Goal: Task Accomplishment & Management: Complete application form

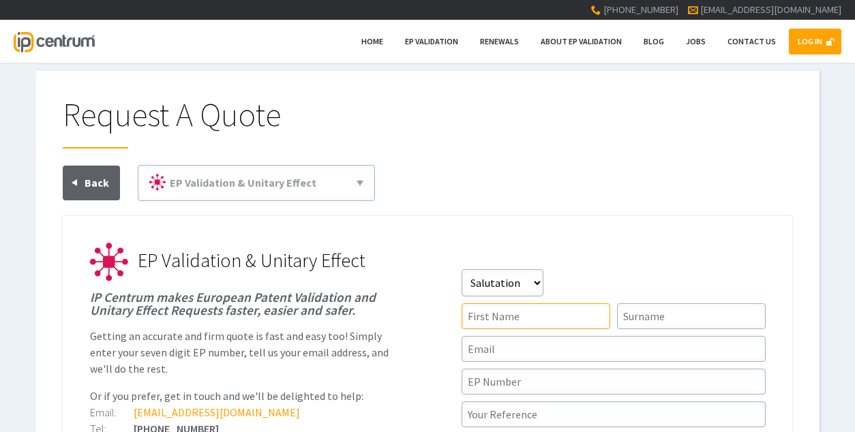
click at [532, 314] on input"] "text" at bounding box center [535, 316] width 149 height 26
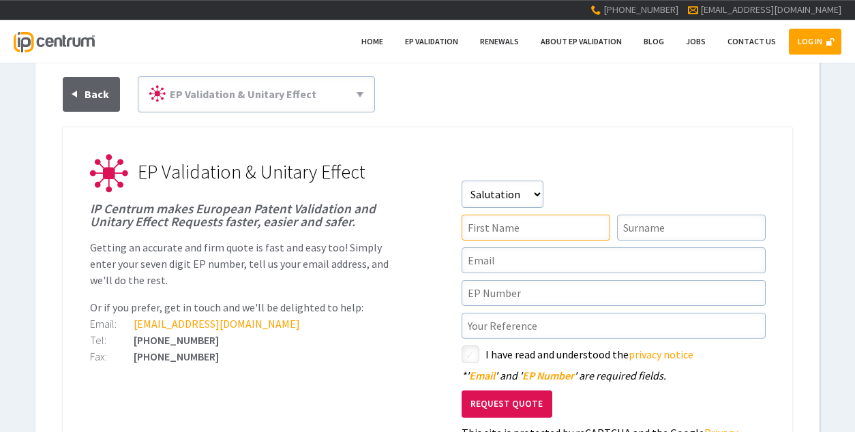
scroll to position [236, 0]
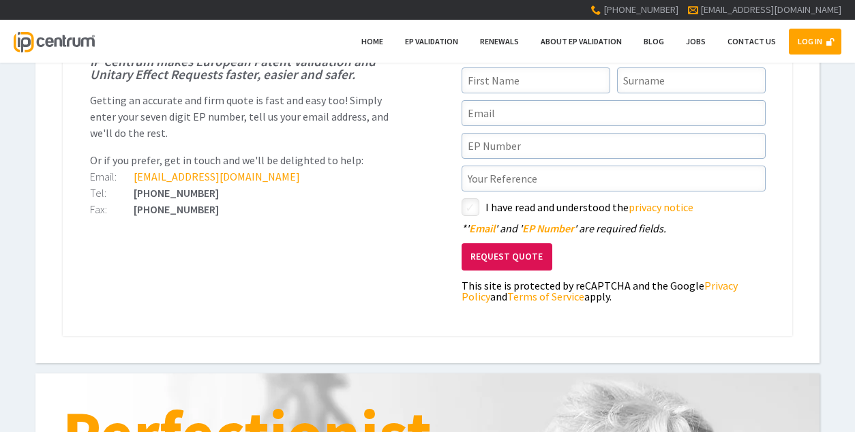
click at [827, 40] on span at bounding box center [830, 41] width 8 height 8
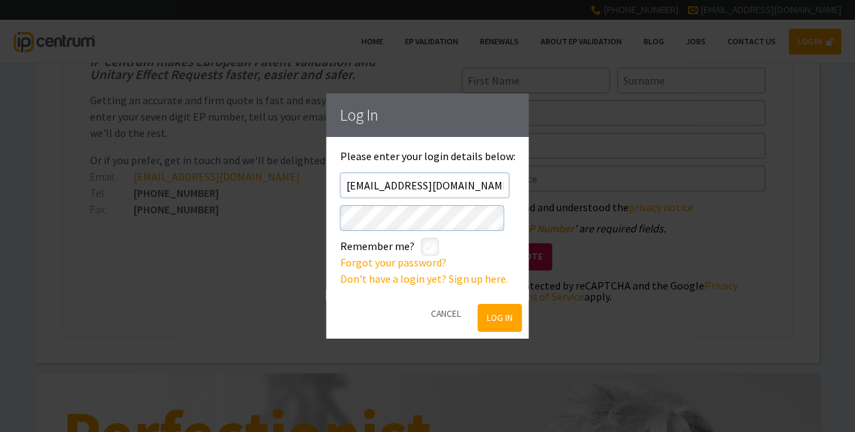
click at [486, 320] on button "Log In" at bounding box center [499, 318] width 44 height 28
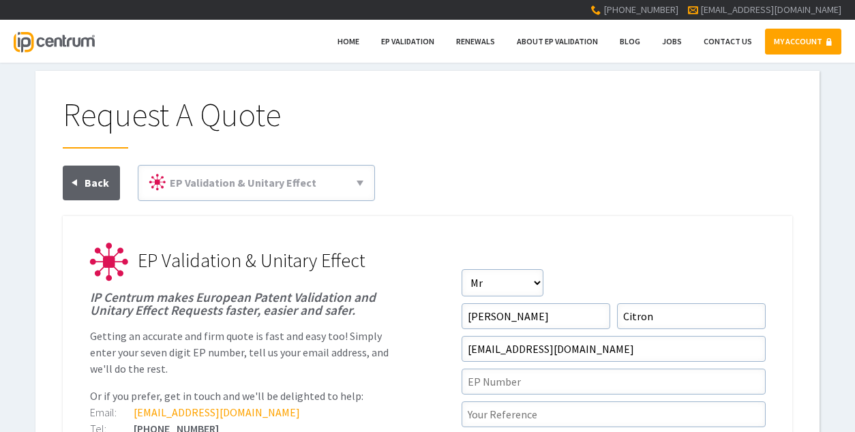
scroll to position [237, 0]
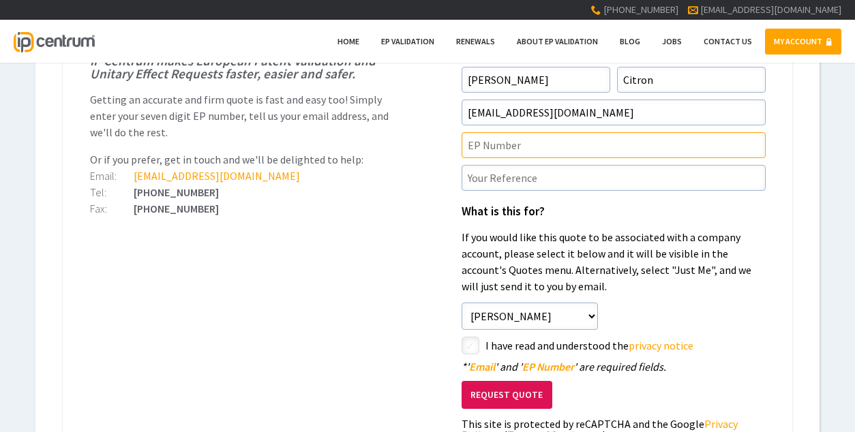
click at [505, 140] on input"] "text" at bounding box center [613, 145] width 304 height 26
paste input"] "EP4392220 B1"
type input"] "EP4392220"
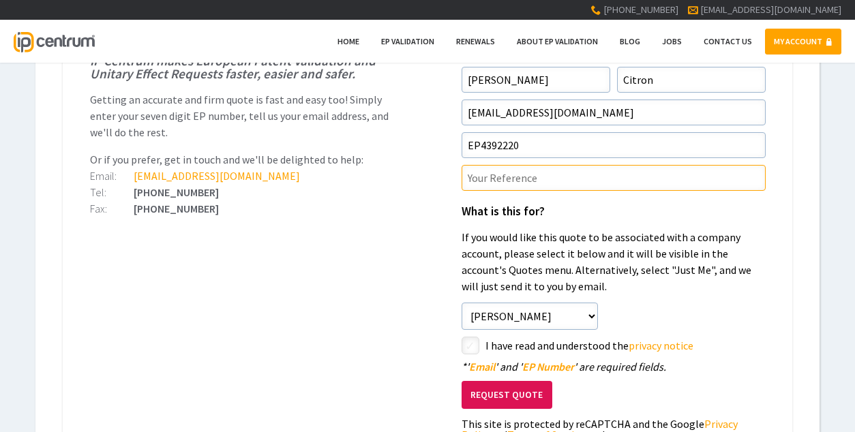
click at [540, 180] on input"] "text" at bounding box center [613, 178] width 304 height 26
type input"] "ING25"
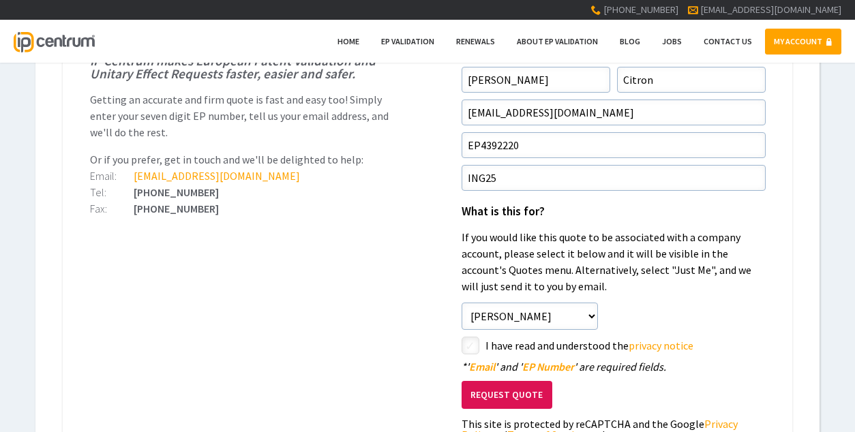
click at [410, 243] on ul "EP Validation & Unitary Effect IP Centrum makes European Patent Validation and …" at bounding box center [427, 284] width 729 height 608
click at [496, 393] on button "Request Quote" at bounding box center [506, 395] width 91 height 28
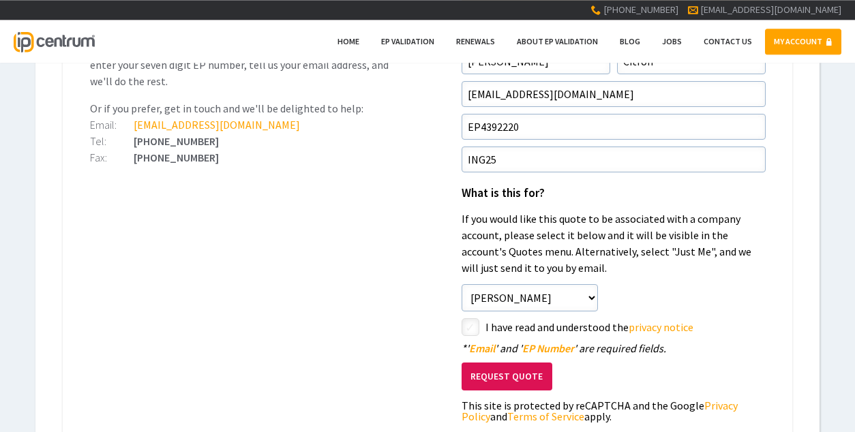
scroll to position [295, 0]
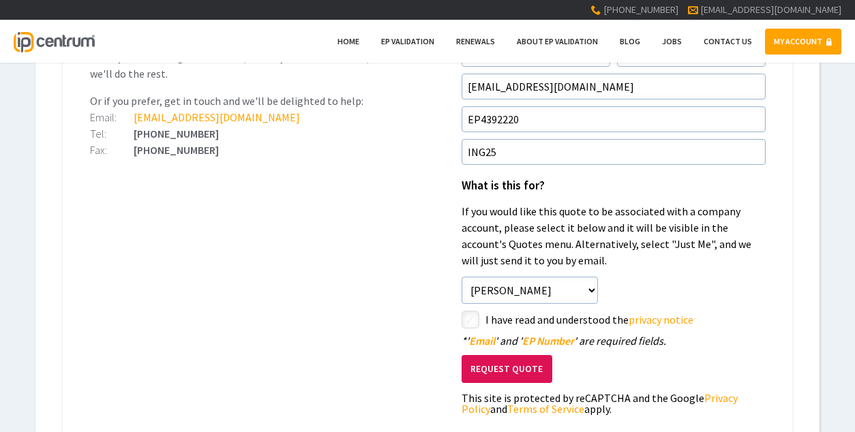
click at [472, 313] on input"] "checkbox" at bounding box center [472, 321] width 16 height 16
checkbox input"] "true"
click at [530, 361] on button "Request Quote" at bounding box center [506, 369] width 91 height 28
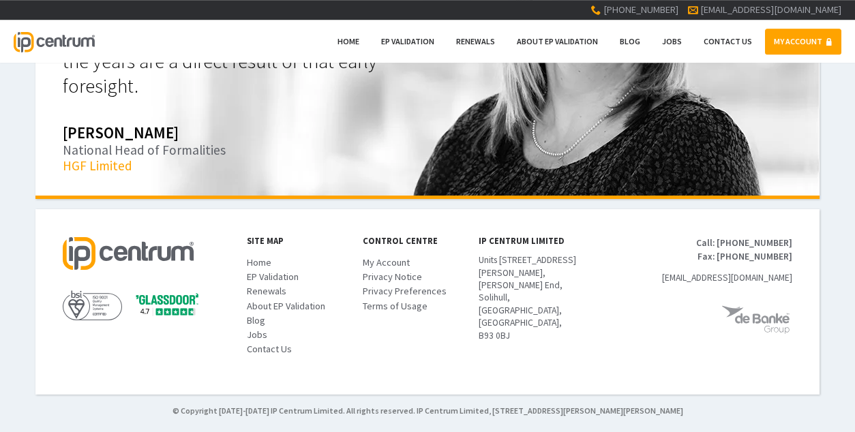
scroll to position [600, 0]
